Goal: Task Accomplishment & Management: Complete application form

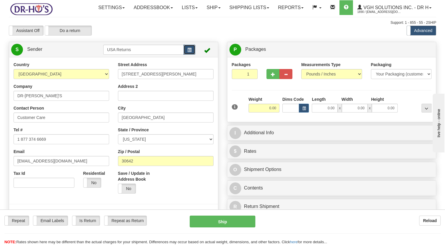
click at [186, 55] on button "button" at bounding box center [190, 50] width 12 height 10
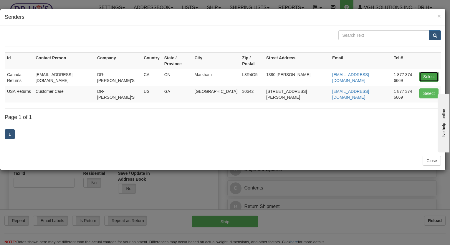
click at [427, 72] on button "Select" at bounding box center [428, 77] width 19 height 10
type input "Canada Returns"
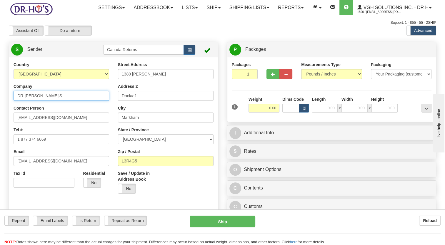
drag, startPoint x: 11, startPoint y: 109, endPoint x: -1, endPoint y: 111, distance: 12.1
click at [0, 111] on html "Training Course Close Toggle navigation Settings Shipping Preferences New Sende…" at bounding box center [222, 122] width 445 height 245
paste input "[PERSON_NAME]"
type input "[PERSON_NAME]"
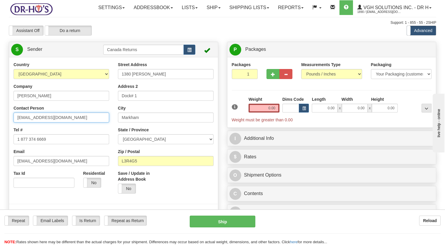
drag, startPoint x: 51, startPoint y: 128, endPoint x: 0, endPoint y: 144, distance: 53.3
click at [0, 143] on html "Training Course Close Toggle navigation Settings Shipping Preferences New Sende…" at bounding box center [222, 122] width 445 height 245
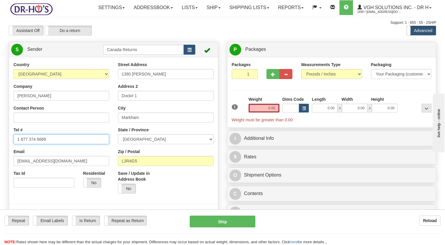
drag, startPoint x: 19, startPoint y: 156, endPoint x: -1, endPoint y: 162, distance: 21.5
click at [0, 162] on html "Training Course Close Toggle navigation Settings Shipping Preferences New Sende…" at bounding box center [222, 122] width 445 height 245
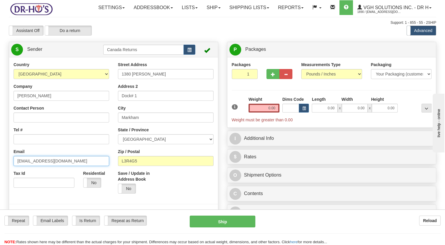
drag, startPoint x: 6, startPoint y: 178, endPoint x: 7, endPoint y: 171, distance: 6.8
click at [0, 179] on html "Training Course Close Toggle navigation Settings Shipping Preferences New Sende…" at bounding box center [222, 122] width 445 height 245
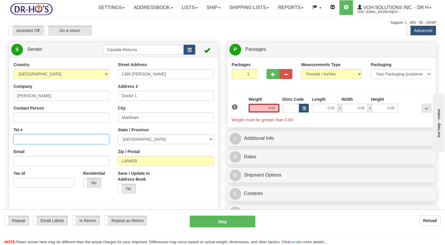
click at [20, 144] on input "Tel #" at bounding box center [62, 139] width 96 height 10
paste input "4038050456"
type input "4038050456"
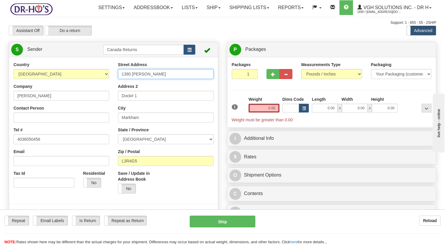
click at [65, 97] on div "Country [GEOGRAPHIC_DATA] [GEOGRAPHIC_DATA] [GEOGRAPHIC_DATA] [GEOGRAPHIC_DATA]…" at bounding box center [113, 143] width 209 height 163
paste input "[STREET_ADDRESS] (Buzer #8025"
drag, startPoint x: 174, startPoint y: 88, endPoint x: 217, endPoint y: 91, distance: 43.1
click at [217, 91] on div "Street Address [STREET_ADDRESS] Address 2 Dock# 1 City [GEOGRAPHIC_DATA] State …" at bounding box center [166, 130] width 104 height 137
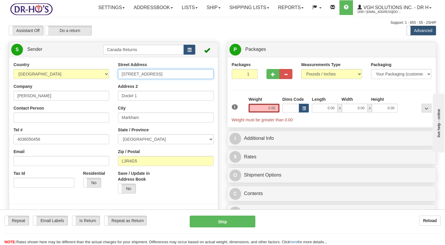
scroll to position [0, 0]
type input "[STREET_ADDRESS]"
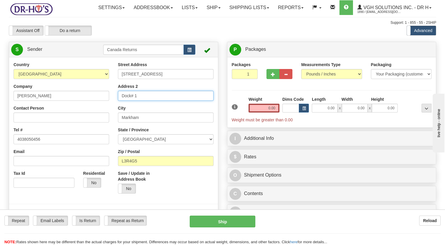
drag, startPoint x: 143, startPoint y: 111, endPoint x: 86, endPoint y: 114, distance: 56.6
click at [88, 114] on div "Country [GEOGRAPHIC_DATA] [GEOGRAPHIC_DATA] [GEOGRAPHIC_DATA] [GEOGRAPHIC_DATA]…" at bounding box center [113, 143] width 209 height 163
paste input "Unit #122 (Buzer #8025"
type input "Unit #122 (Buzer #8025)"
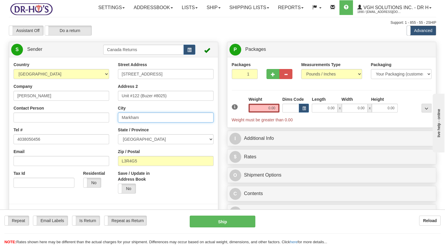
drag, startPoint x: 106, startPoint y: 137, endPoint x: 114, endPoint y: 148, distance: 14.1
click at [96, 139] on div "Country [GEOGRAPHIC_DATA] [GEOGRAPHIC_DATA] [GEOGRAPHIC_DATA] [GEOGRAPHIC_DATA]…" at bounding box center [113, 143] width 209 height 163
paste input "[GEOGRAPHIC_DATA]"
type input "[GEOGRAPHIC_DATA]"
click at [141, 144] on select "[GEOGRAPHIC_DATA] [GEOGRAPHIC_DATA] [GEOGRAPHIC_DATA] [GEOGRAPHIC_DATA] [GEOGRA…" at bounding box center [166, 139] width 96 height 10
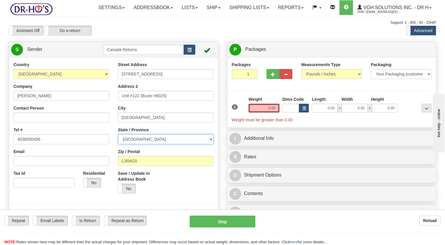
select select "AB"
click at [118, 144] on select "[GEOGRAPHIC_DATA] [GEOGRAPHIC_DATA] [GEOGRAPHIC_DATA] [GEOGRAPHIC_DATA] [GEOGRA…" at bounding box center [166, 139] width 96 height 10
drag, startPoint x: 137, startPoint y: 175, endPoint x: 131, endPoint y: 191, distance: 17.5
click at [101, 181] on div "Country [GEOGRAPHIC_DATA] [GEOGRAPHIC_DATA] [GEOGRAPHIC_DATA] [GEOGRAPHIC_DATA]…" at bounding box center [113, 143] width 209 height 163
paste input "T2G1B7"
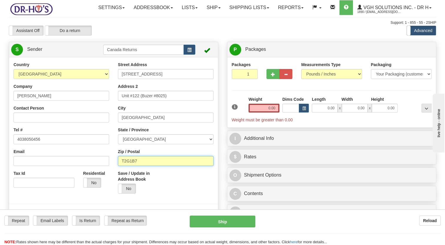
type input "T2G1B7"
click at [156, 182] on label "Save / Update in Address Book" at bounding box center [139, 177] width 43 height 12
click at [0, 0] on input "Save / Update in Address Book" at bounding box center [0, 0] width 0 height 0
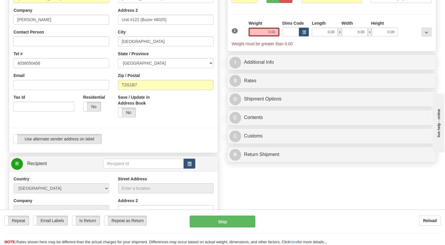
scroll to position [88, 0]
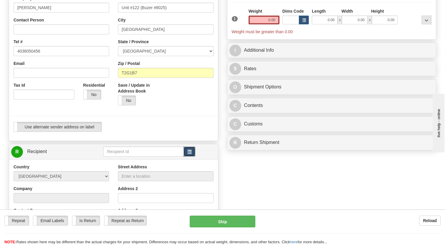
click at [188, 154] on span "button" at bounding box center [189, 152] width 4 height 4
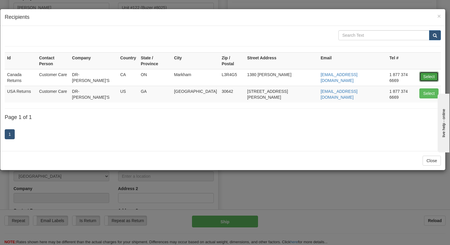
drag, startPoint x: 422, startPoint y: 69, endPoint x: 339, endPoint y: 87, distance: 84.9
click at [422, 72] on button "Select" at bounding box center [428, 77] width 19 height 10
type input "Canada Returns"
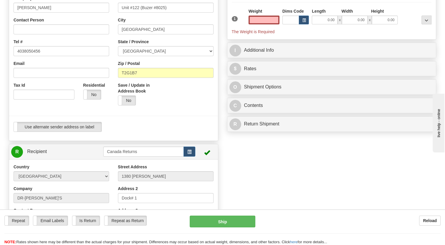
type input "0.00"
click at [154, 122] on div at bounding box center [114, 116] width 218 height 12
click at [148, 122] on div at bounding box center [114, 116] width 218 height 12
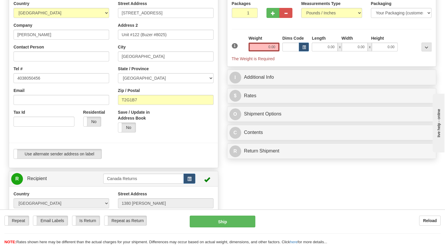
scroll to position [59, 0]
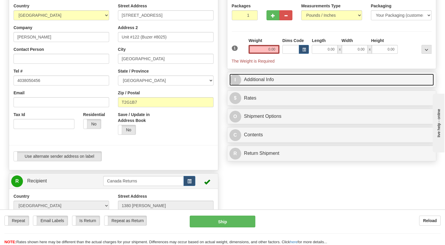
click at [249, 86] on link "I Additional Info" at bounding box center [331, 80] width 205 height 12
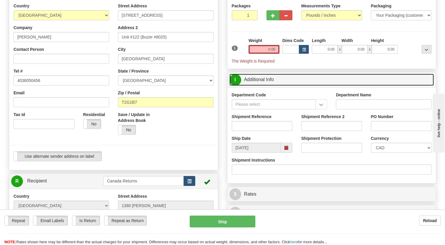
click at [283, 153] on span at bounding box center [286, 148] width 11 height 10
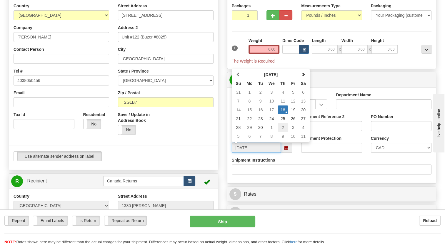
click at [284, 132] on td "2" at bounding box center [283, 127] width 11 height 9
type input "[DATE]"
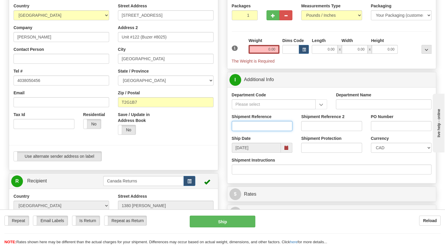
click at [248, 131] on input "Shipment Reference" at bounding box center [262, 126] width 61 height 10
paste input "1162885"
type input "1162885"
click at [219, 152] on div at bounding box center [114, 145] width 218 height 12
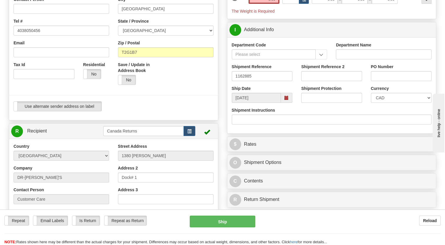
scroll to position [118, 0]
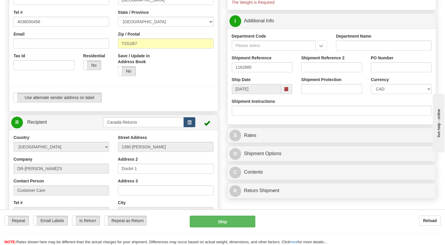
click at [214, 93] on div at bounding box center [114, 87] width 218 height 12
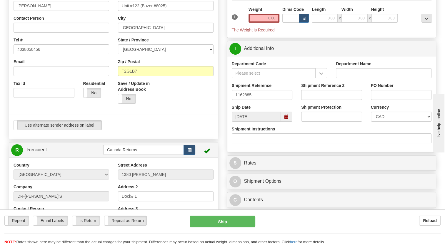
scroll to position [88, 0]
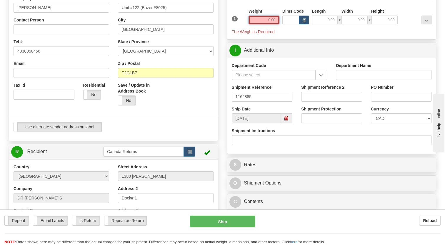
click at [266, 24] on input "0.00" at bounding box center [264, 20] width 31 height 9
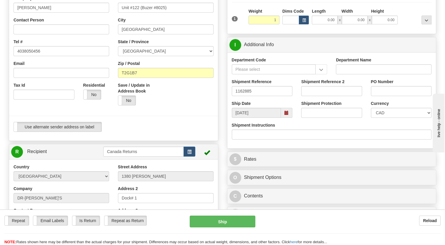
type input "1.00"
click at [240, 21] on div "1" at bounding box center [238, 14] width 17 height 13
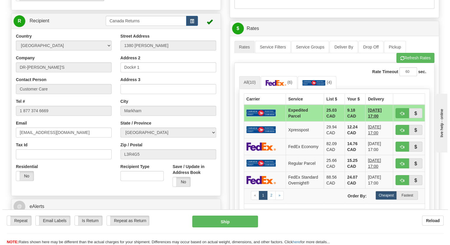
scroll to position [235, 0]
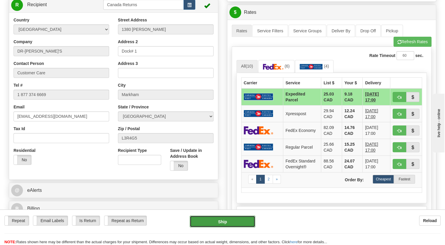
click at [227, 219] on button "Ship" at bounding box center [222, 222] width 65 height 12
type input "DOM.EP"
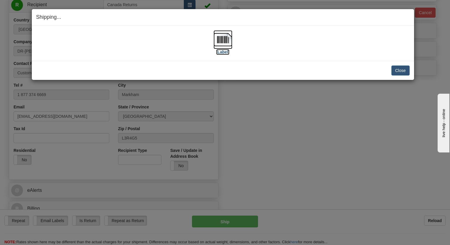
click at [219, 39] on img at bounding box center [222, 39] width 19 height 19
